Goal: Use online tool/utility: Use online tool/utility

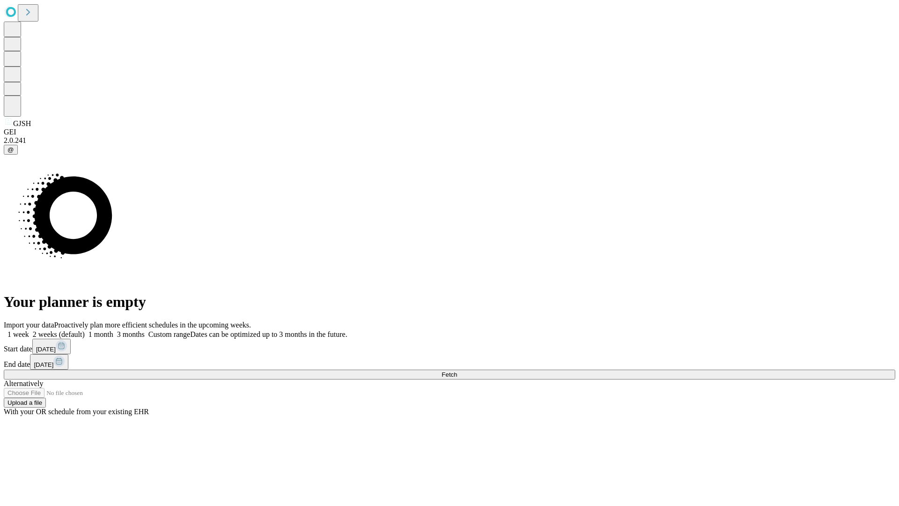
click at [457, 371] on span "Fetch" at bounding box center [448, 374] width 15 height 7
